Goal: Task Accomplishment & Management: Use online tool/utility

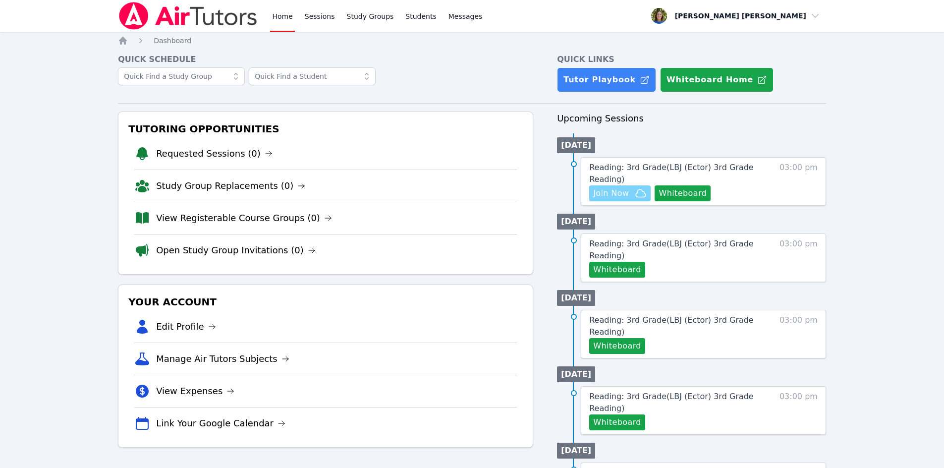
click at [609, 191] on span "Join Now" at bounding box center [611, 193] width 36 height 12
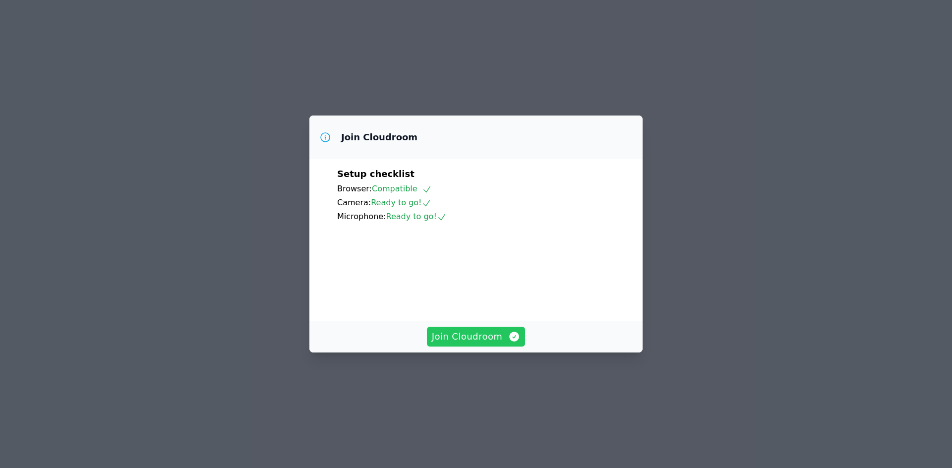
click at [472, 343] on span "Join Cloudroom" at bounding box center [476, 337] width 89 height 14
